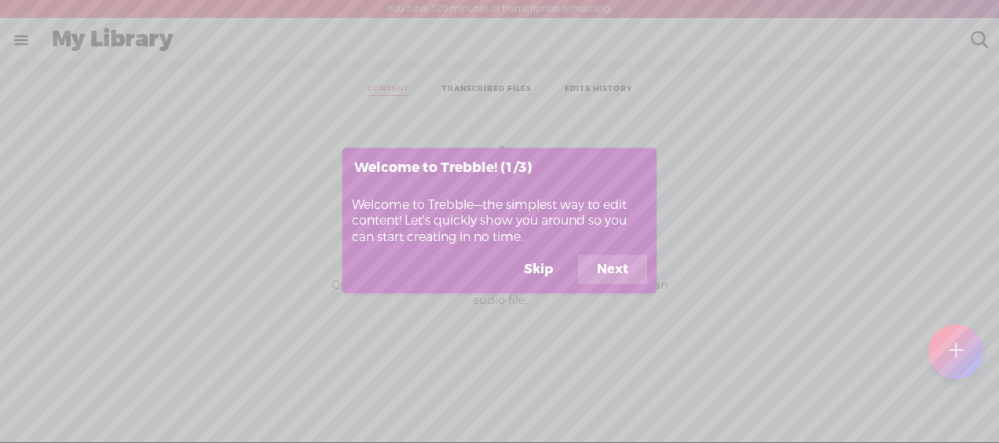
click at [628, 274] on button "Next" at bounding box center [612, 269] width 69 height 30
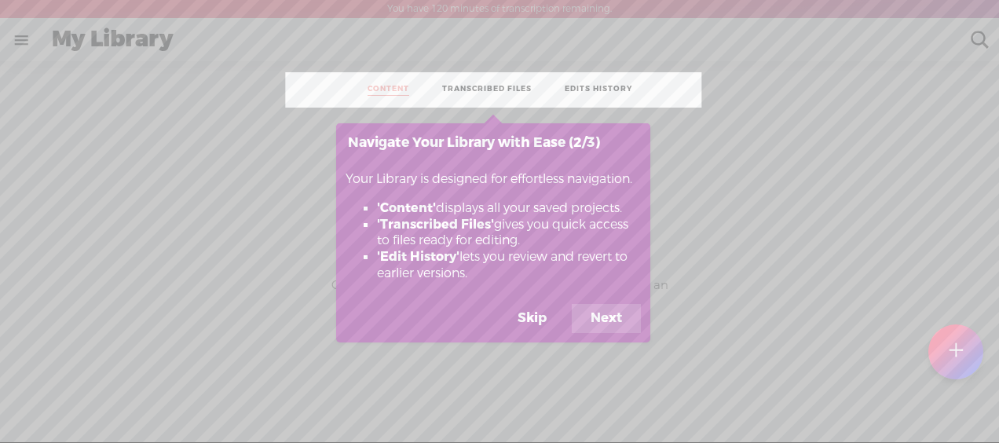
click at [615, 326] on button "Next" at bounding box center [605, 319] width 69 height 30
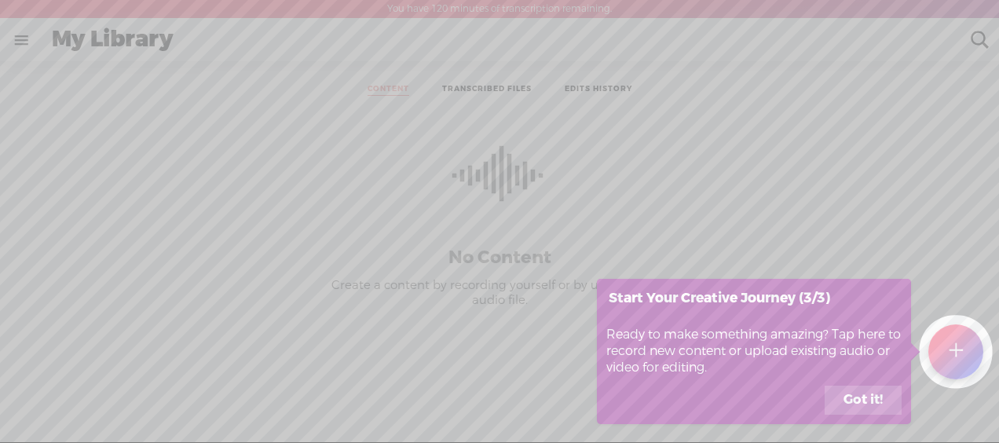
click at [872, 397] on button "Got it!" at bounding box center [862, 400] width 77 height 30
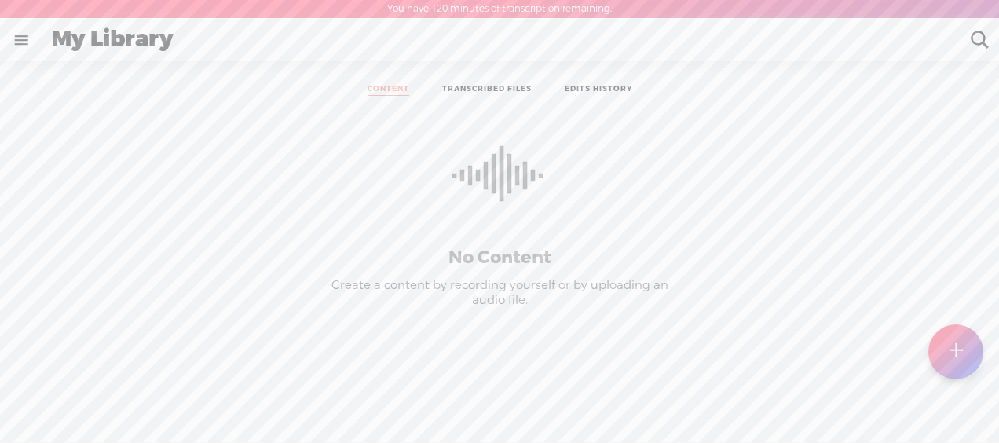
click at [22, 47] on link at bounding box center [21, 40] width 41 height 41
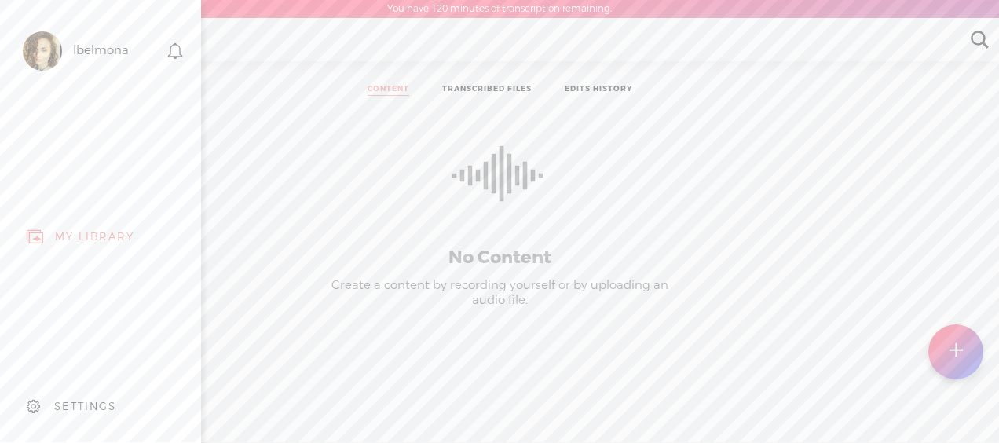
click at [90, 222] on div "MY LIBRARY" at bounding box center [100, 236] width 177 height 35
click at [35, 235] on c at bounding box center [37, 239] width 8 height 8
click at [49, 46] on div at bounding box center [42, 50] width 39 height 39
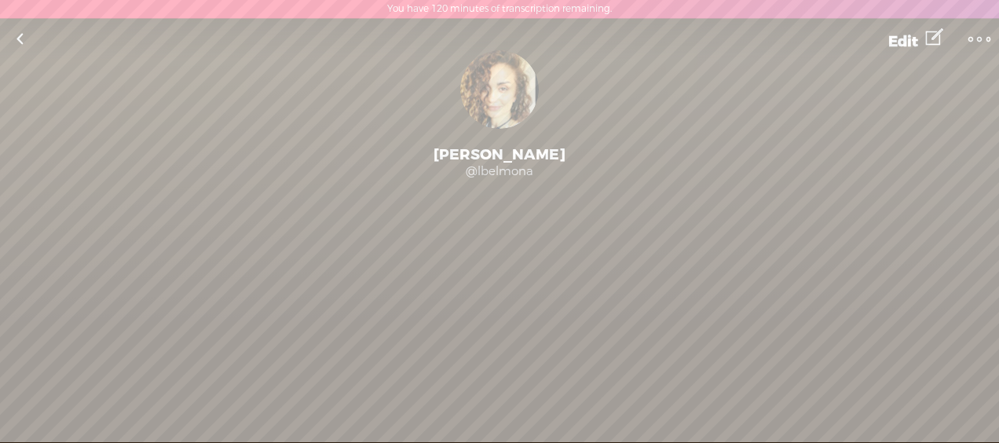
click at [978, 36] on t at bounding box center [979, 39] width 22 height 22
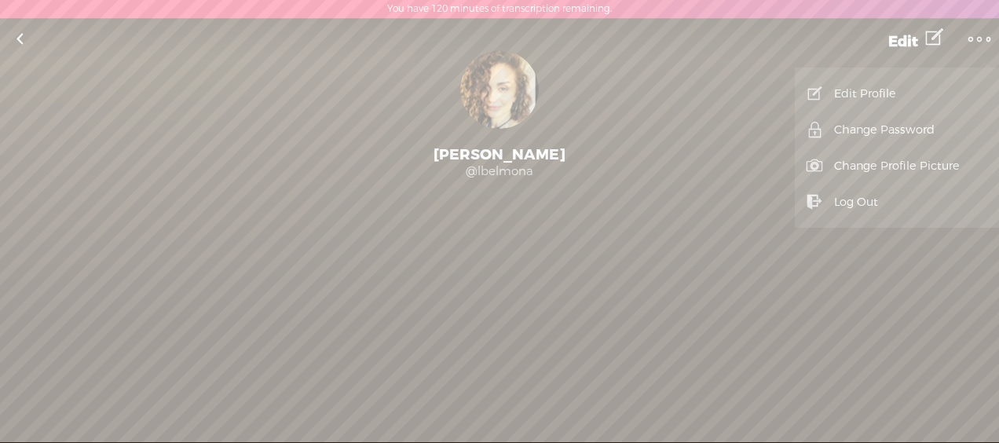
click at [885, 86] on link "Edit Profile" at bounding box center [896, 93] width 188 height 36
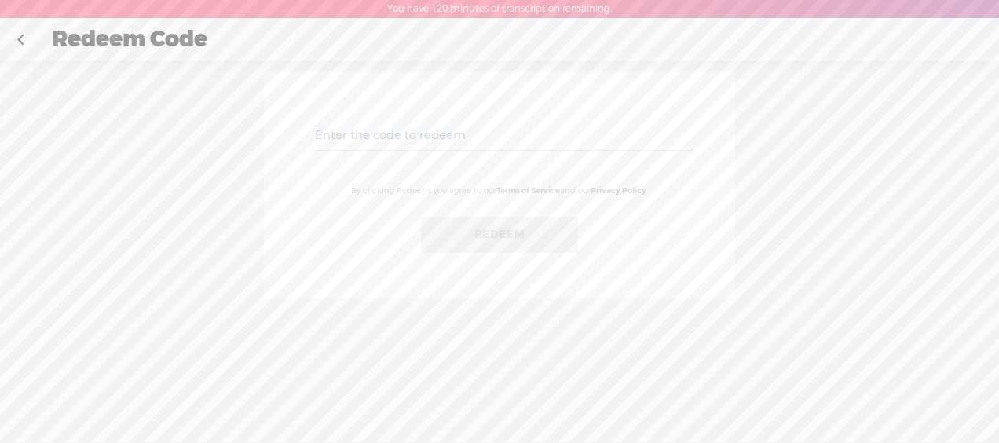
click at [20, 34] on link at bounding box center [20, 40] width 39 height 41
